Goal: Information Seeking & Learning: Find contact information

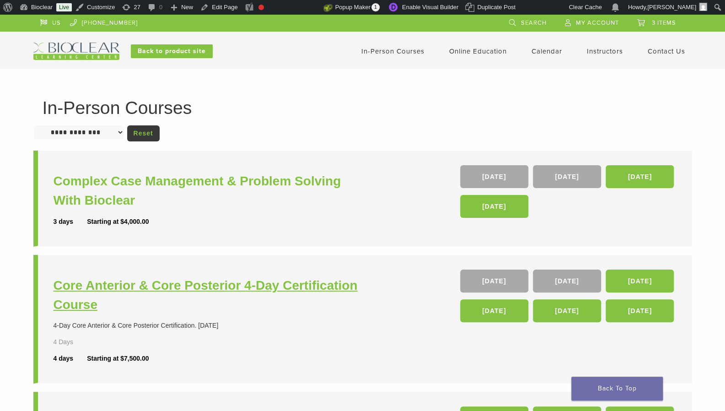
click at [213, 287] on h3 "Core Anterior & Core Posterior 4-Day Certification Course" at bounding box center [208, 295] width 311 height 38
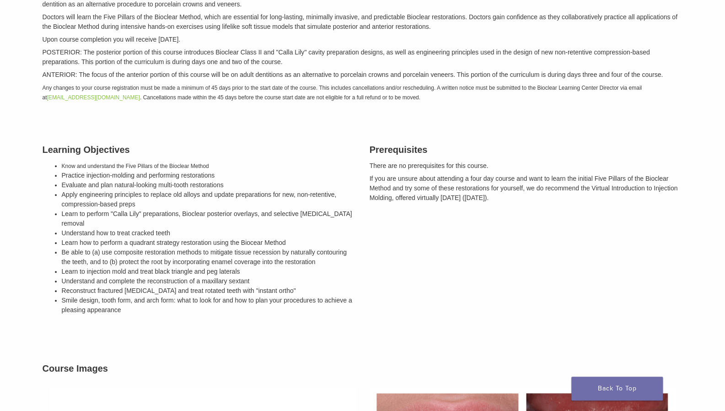
scroll to position [176, 0]
click at [413, 96] on p "Any changes to your course registration must be made a minimum of 45 days prior…" at bounding box center [363, 93] width 640 height 19
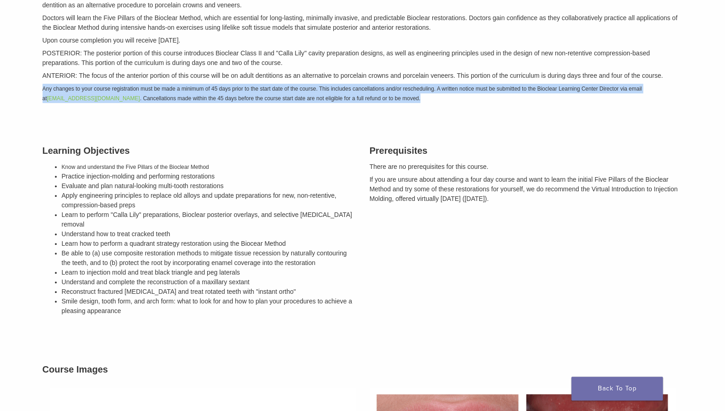
drag, startPoint x: 408, startPoint y: 96, endPoint x: 42, endPoint y: 84, distance: 366.4
click at [43, 84] on p "Any changes to your course registration must be made a minimum of 45 days prior…" at bounding box center [363, 93] width 640 height 19
click at [45, 87] on em "Any changes to your course registration must be made a minimum of 45 days prior…" at bounding box center [342, 93] width 599 height 16
drag, startPoint x: 40, startPoint y: 87, endPoint x: 413, endPoint y: 104, distance: 373.0
click at [413, 104] on div "Description Bioclear's Core Posterior & Core Anterior combined course builds a …" at bounding box center [363, 37] width 654 height 152
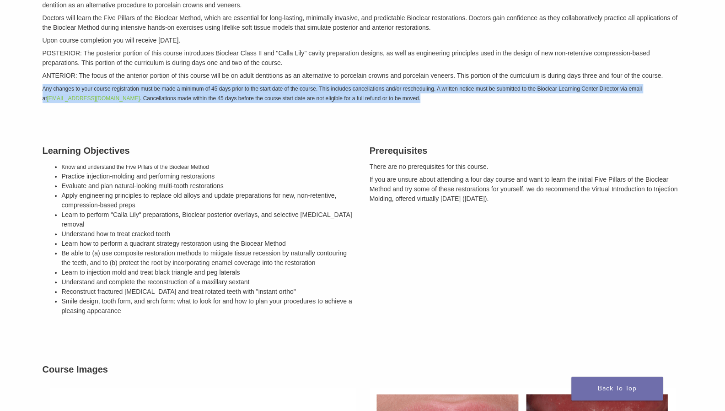
copy em "Any changes to your course registration must be made a minimum of 45 days prior…"
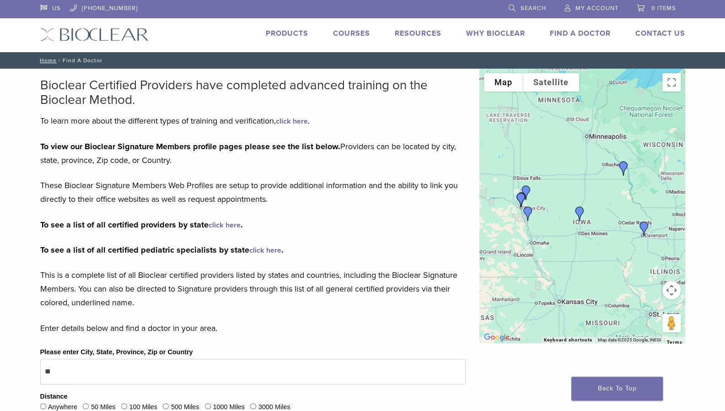
type input "*"
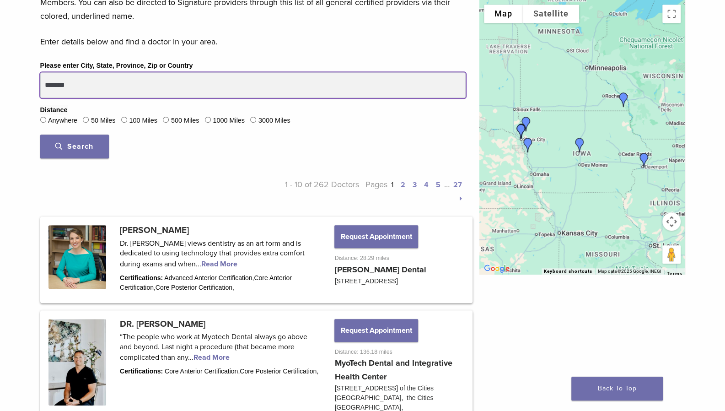
scroll to position [290, 0]
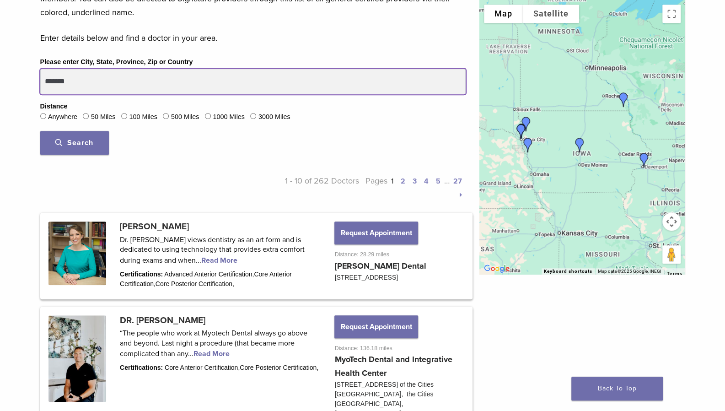
click at [40, 131] on button "Search" at bounding box center [74, 143] width 69 height 24
drag, startPoint x: 80, startPoint y: 82, endPoint x: 42, endPoint y: 80, distance: 38.4
click at [42, 80] on input "*******" at bounding box center [252, 82] width 425 height 26
type input "******"
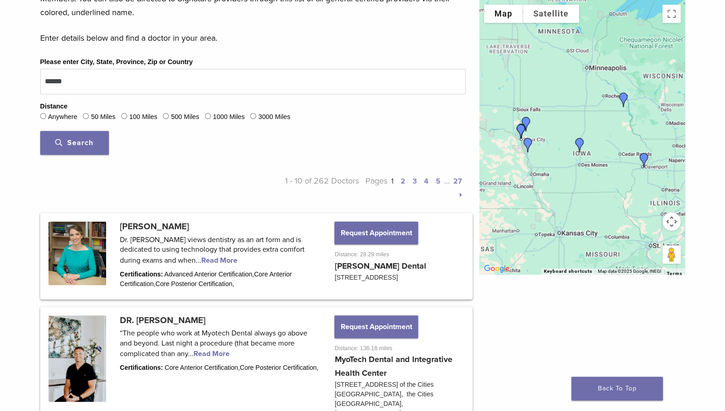
click at [62, 139] on span "Search" at bounding box center [74, 142] width 38 height 9
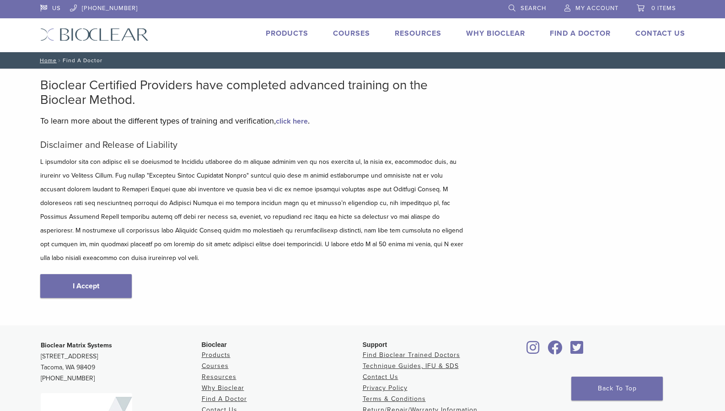
scroll to position [119, 0]
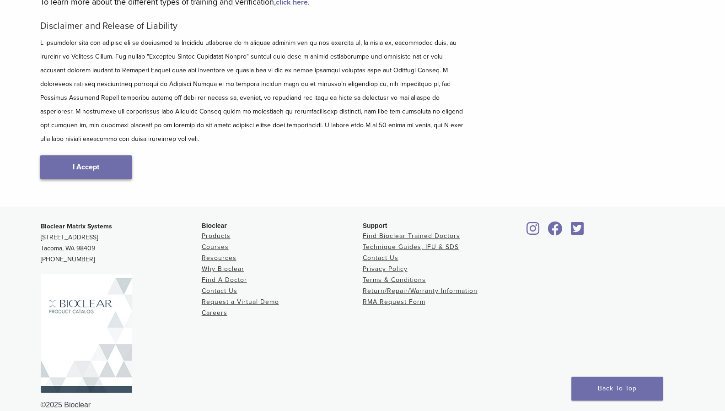
click at [71, 155] on link "I Accept" at bounding box center [85, 167] width 91 height 24
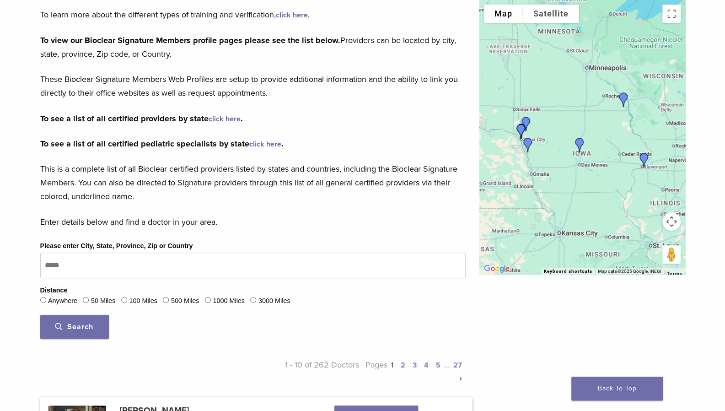
scroll to position [112, 0]
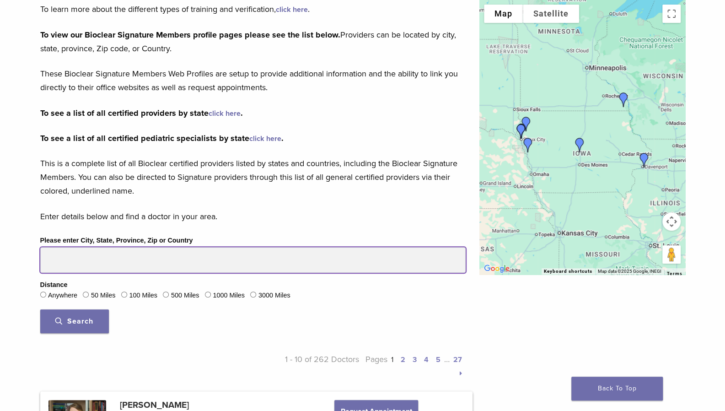
click at [69, 257] on input "Please enter City, State, Province, Zip or Country" at bounding box center [252, 260] width 425 height 26
click at [40, 309] on button "Search" at bounding box center [74, 321] width 69 height 24
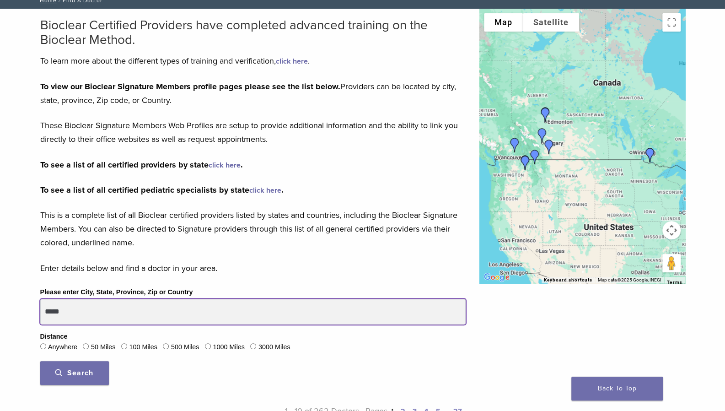
scroll to position [59, 0]
type input "*"
type input "*******"
click at [40, 361] on button "Search" at bounding box center [74, 373] width 69 height 24
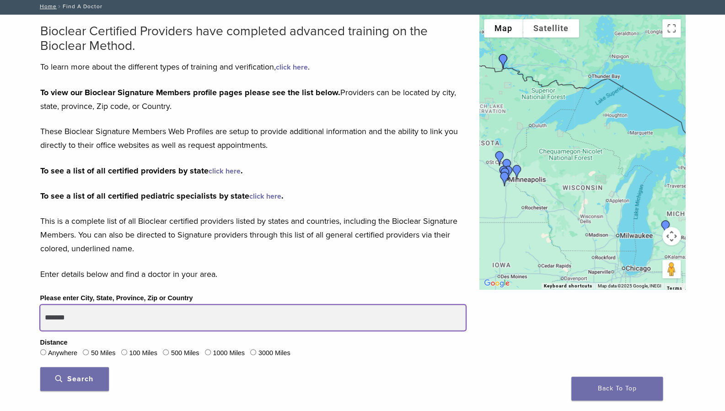
scroll to position [0, 0]
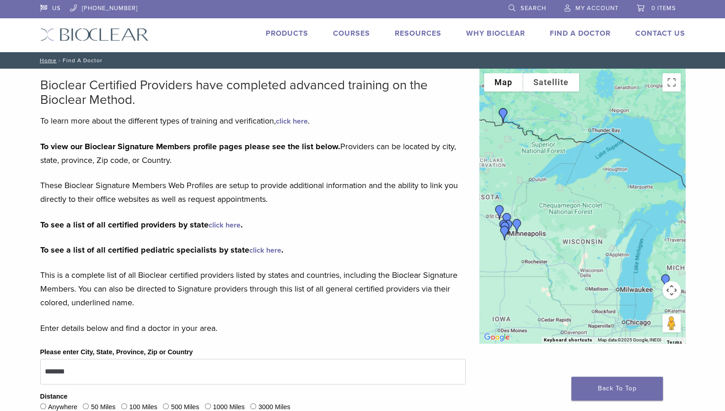
click at [224, 224] on link "click here" at bounding box center [224, 224] width 32 height 9
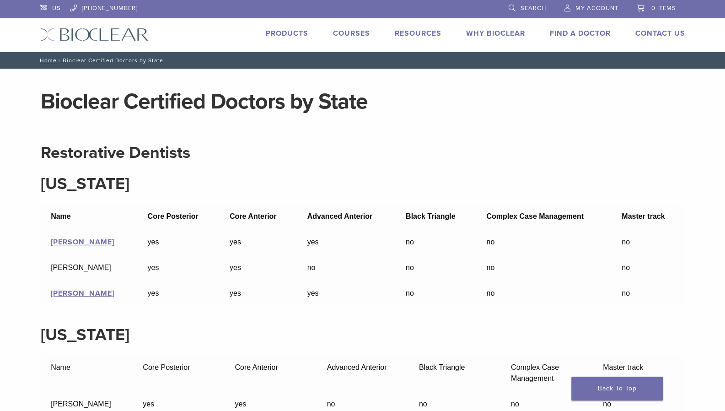
click at [560, 32] on link "Find A Doctor" at bounding box center [580, 33] width 61 height 9
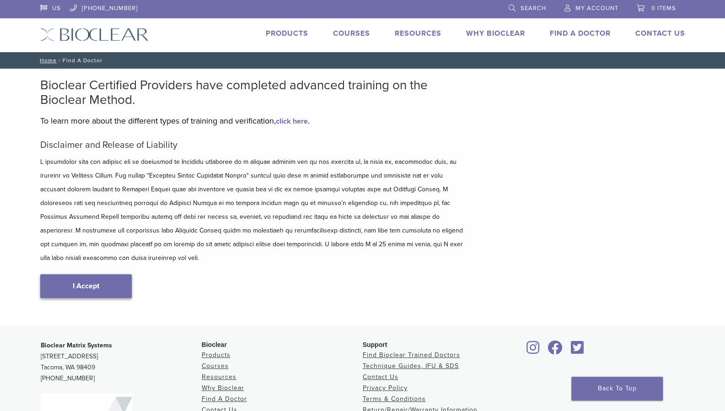
click at [81, 274] on link "I Accept" at bounding box center [85, 286] width 91 height 24
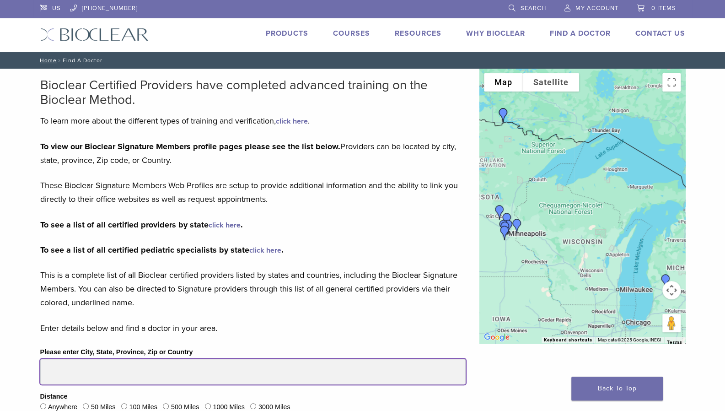
click at [66, 374] on input "Please enter City, State, Province, Zip or Country" at bounding box center [252, 371] width 425 height 26
type input "*******"
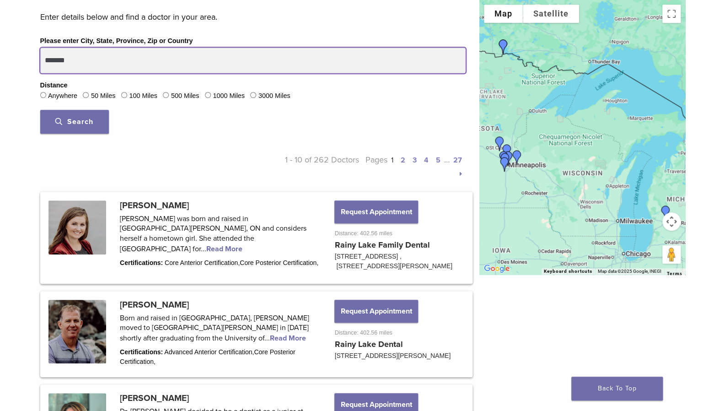
scroll to position [309, 0]
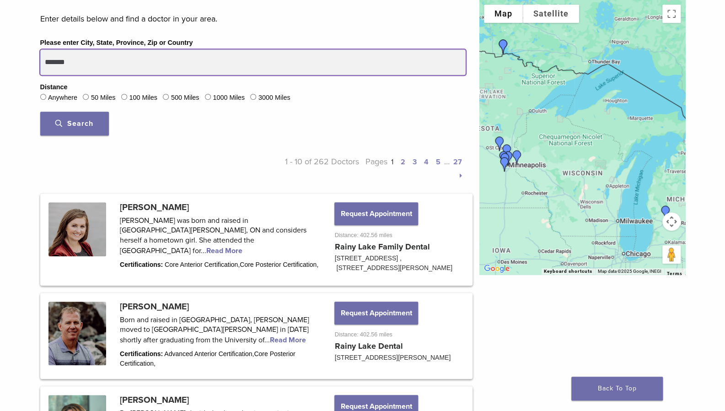
drag, startPoint x: 76, startPoint y: 54, endPoint x: 17, endPoint y: 56, distance: 59.0
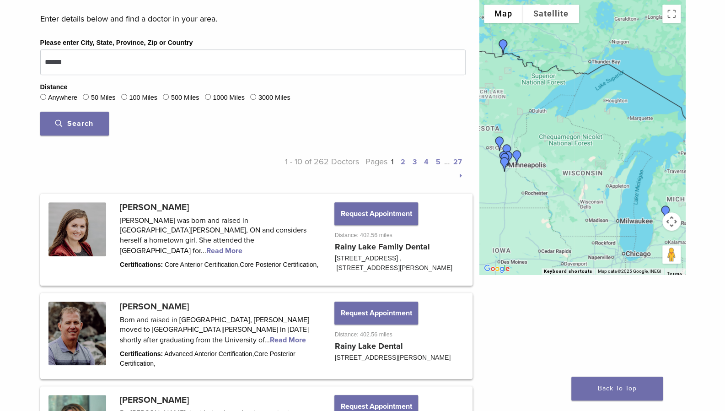
click at [79, 121] on span "Search" at bounding box center [74, 123] width 38 height 9
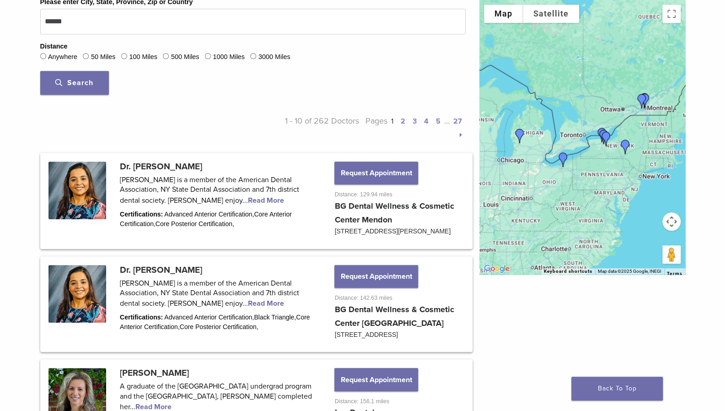
scroll to position [0, 0]
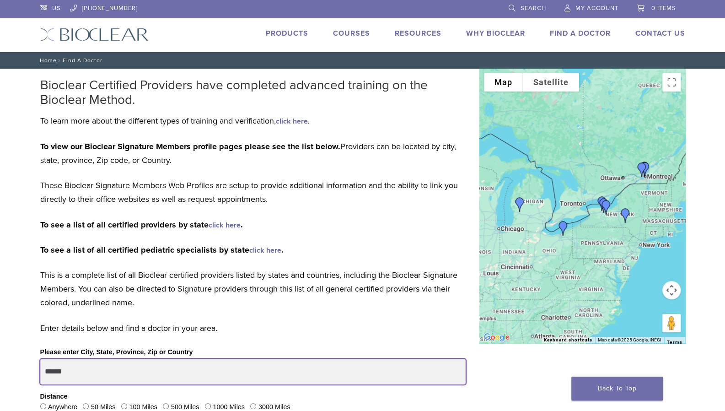
click at [75, 372] on input "******" at bounding box center [252, 371] width 425 height 26
type input "*"
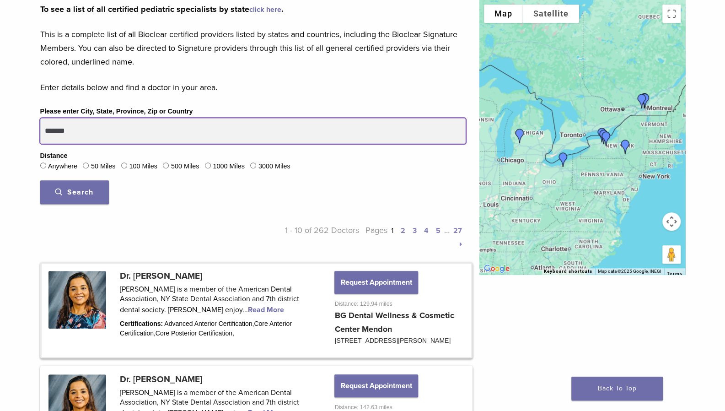
scroll to position [241, 0]
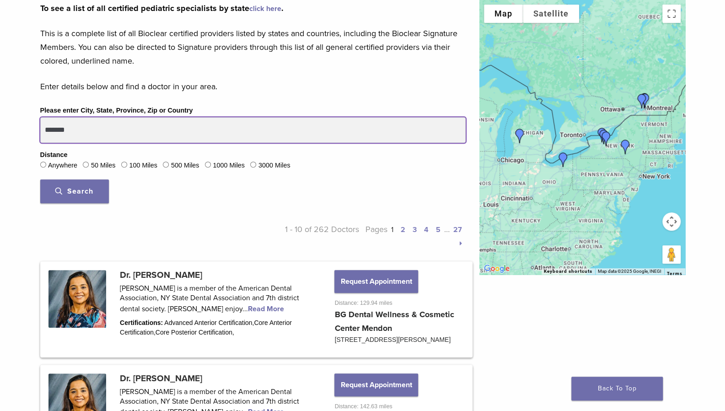
type input "*******"
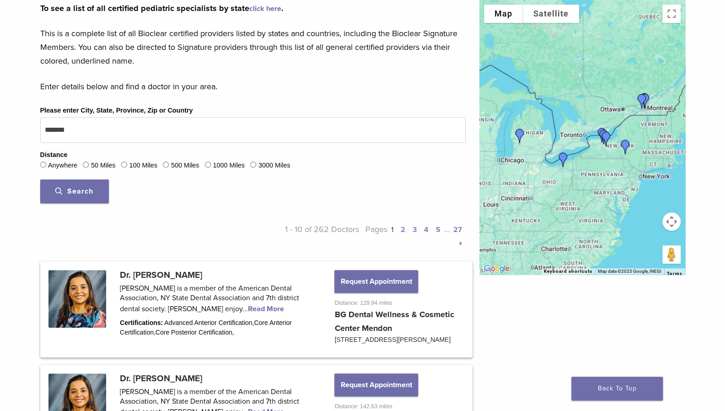
click at [79, 188] on span "Search" at bounding box center [74, 191] width 38 height 9
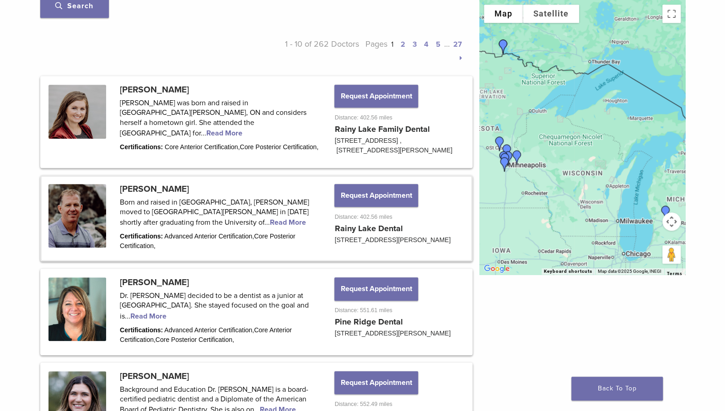
scroll to position [428, 0]
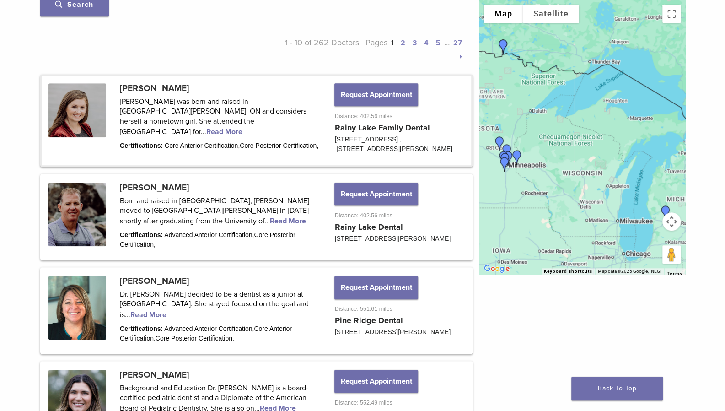
click at [175, 119] on link at bounding box center [256, 120] width 429 height 89
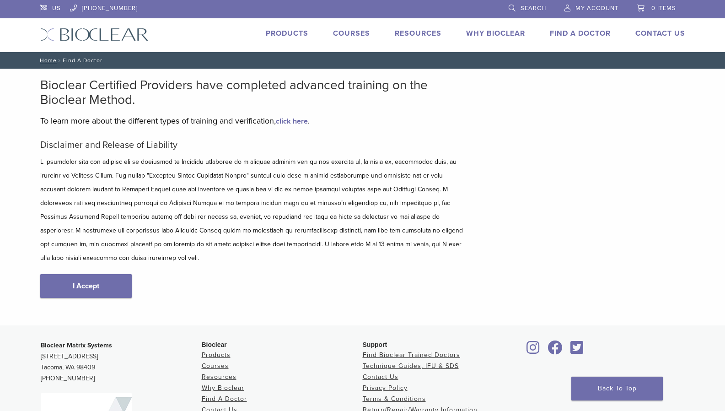
scroll to position [119, 0]
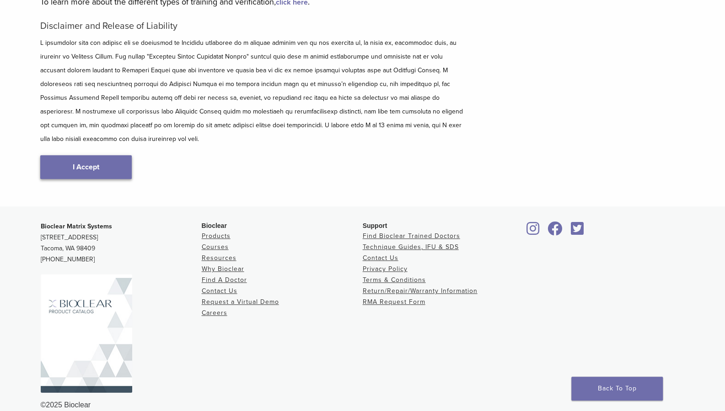
click at [86, 155] on link "I Accept" at bounding box center [85, 167] width 91 height 24
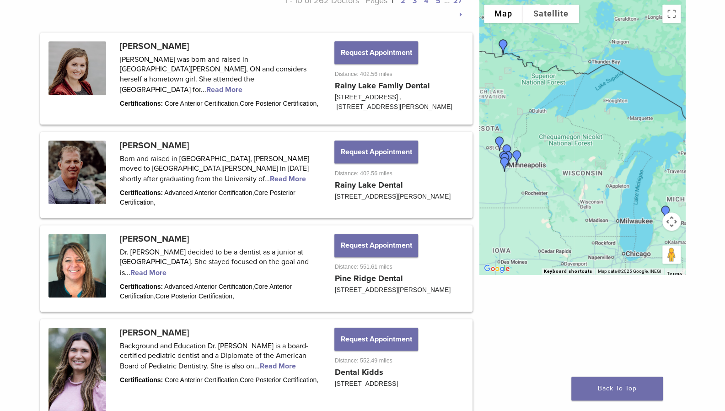
scroll to position [470, 0]
